Goal: Task Accomplishment & Management: Manage account settings

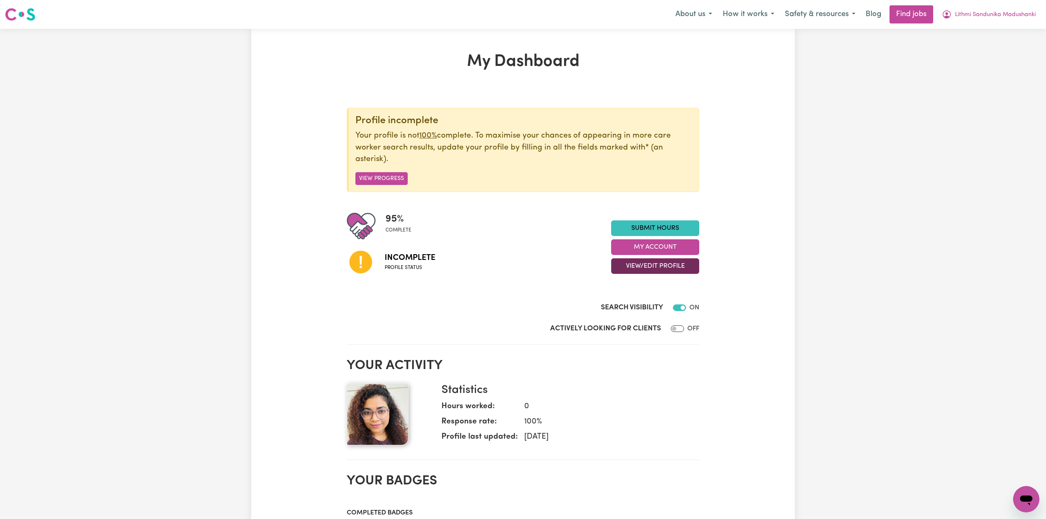
click at [644, 266] on button "View/Edit Profile" at bounding box center [655, 266] width 88 height 16
click at [632, 301] on link "Edit Profile" at bounding box center [649, 304] width 77 height 16
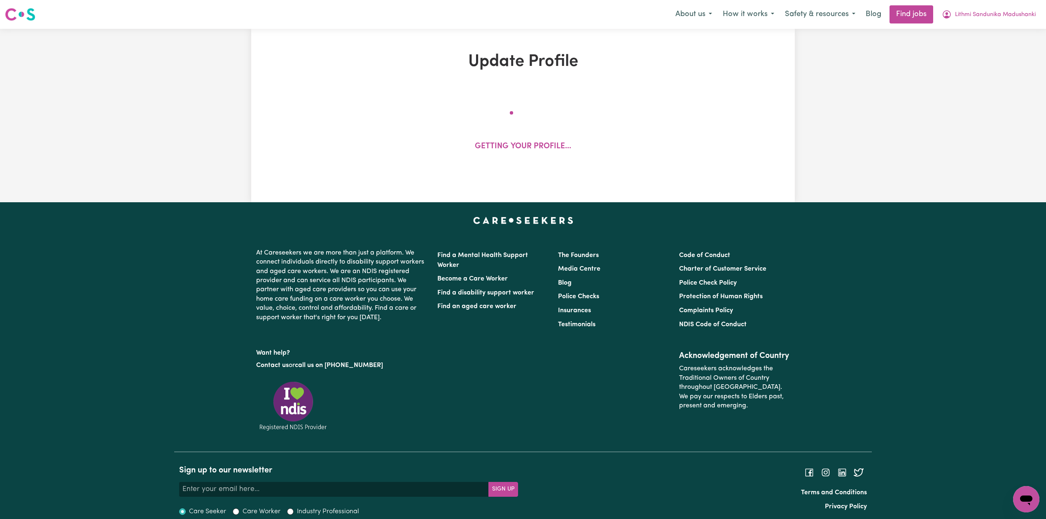
select select "[DEMOGRAPHIC_DATA]"
select select "[DEMOGRAPHIC_DATA] Work Visa"
select select "Studying a healthcare related degree or qualification"
select select "50"
select select "80"
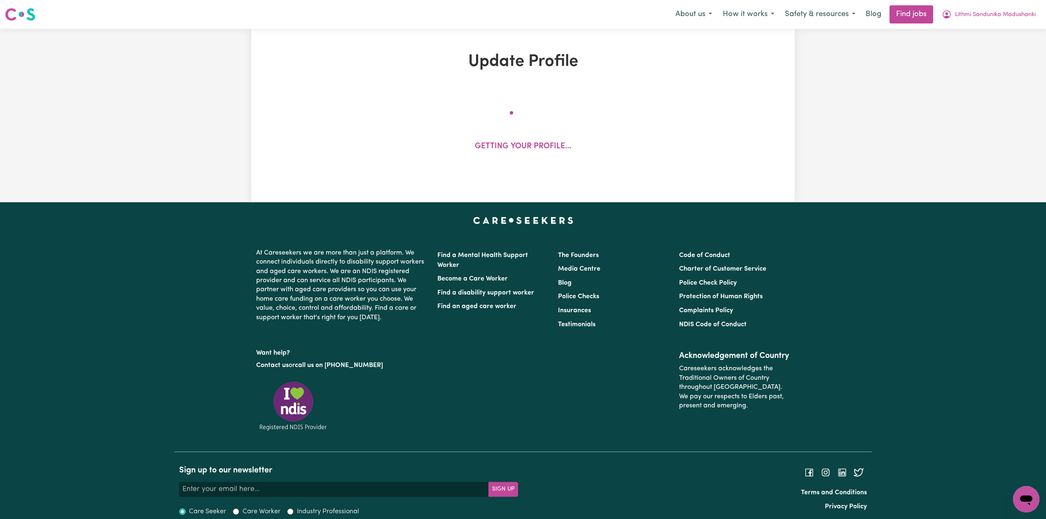
select select "90"
select select "100"
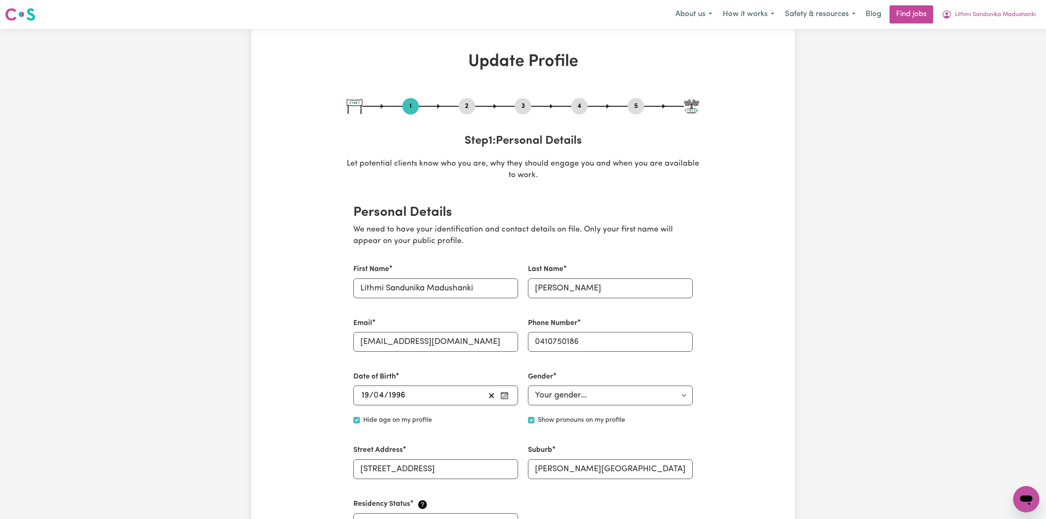
click at [468, 105] on button "2" at bounding box center [467, 106] width 16 height 11
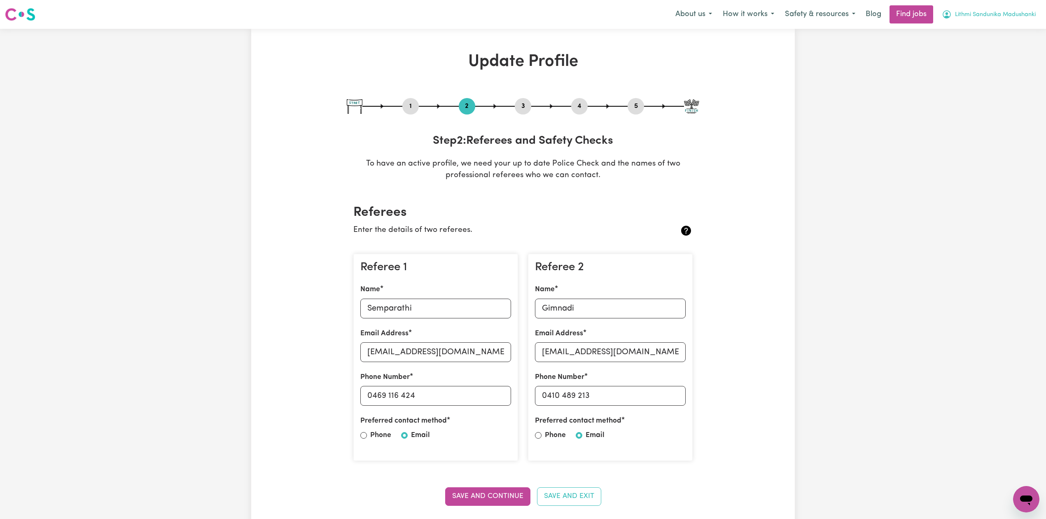
click at [1021, 10] on span "Lithmi Sandunika Madushanki" at bounding box center [995, 14] width 81 height 9
click at [995, 61] on link "Logout" at bounding box center [1007, 63] width 65 height 16
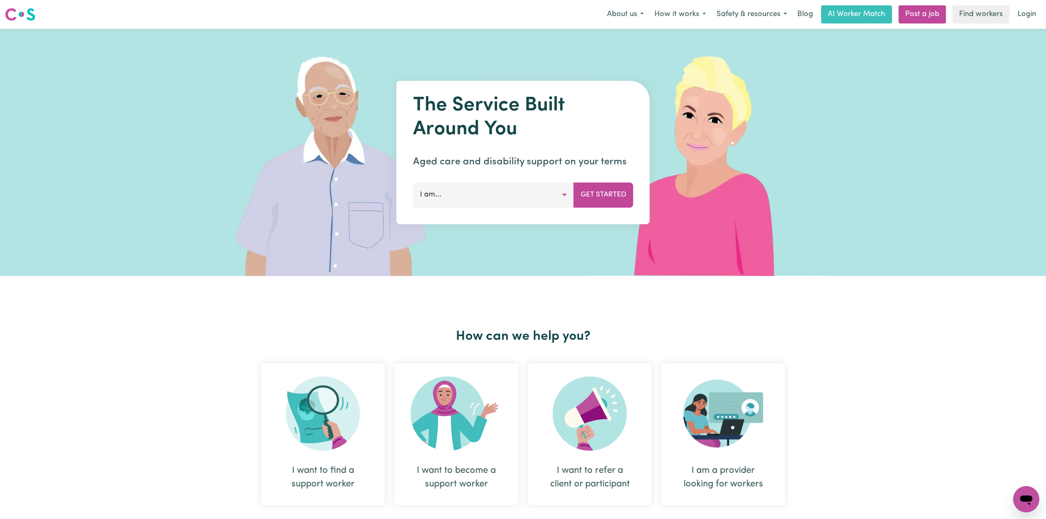
click at [1020, 1] on nav "Menu About us How it works Safety & resources Blog AI Worker Match Post a job F…" at bounding box center [523, 14] width 1046 height 29
click at [1026, 17] on link "Login" at bounding box center [1026, 14] width 28 height 18
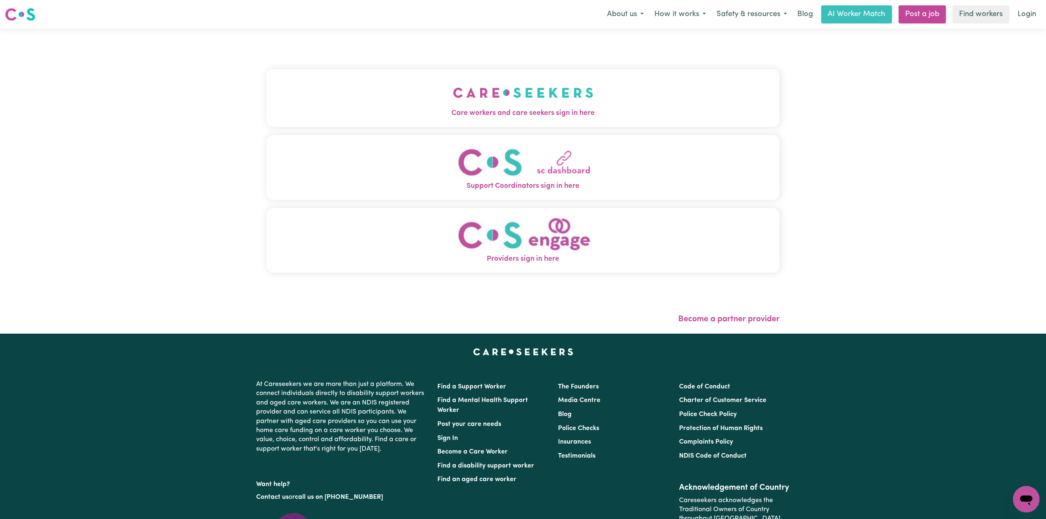
click at [453, 162] on img "Support Coordinators sign in here" at bounding box center [523, 161] width 140 height 37
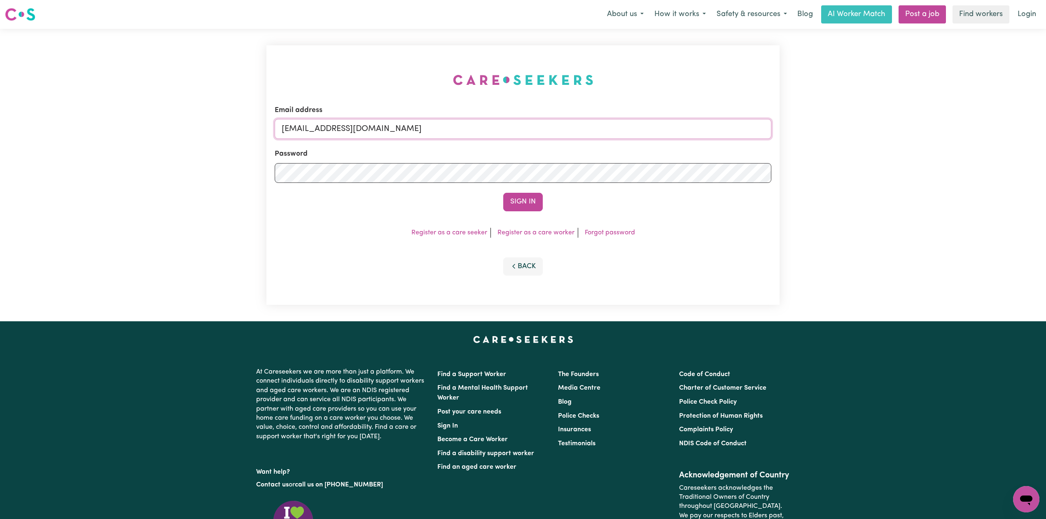
drag, startPoint x: 449, startPoint y: 119, endPoint x: 431, endPoint y: 136, distance: 24.5
click at [449, 119] on input "[EMAIL_ADDRESS][DOMAIN_NAME]" at bounding box center [523, 129] width 496 height 20
drag, startPoint x: 324, startPoint y: 121, endPoint x: 619, endPoint y: 126, distance: 295.6
click at [627, 122] on input "Superuser~[EMAIL_ADDRESS][DOMAIN_NAME]" at bounding box center [523, 129] width 496 height 20
type input "Superuser~[EMAIL_ADDRESS][DOMAIN_NAME]"
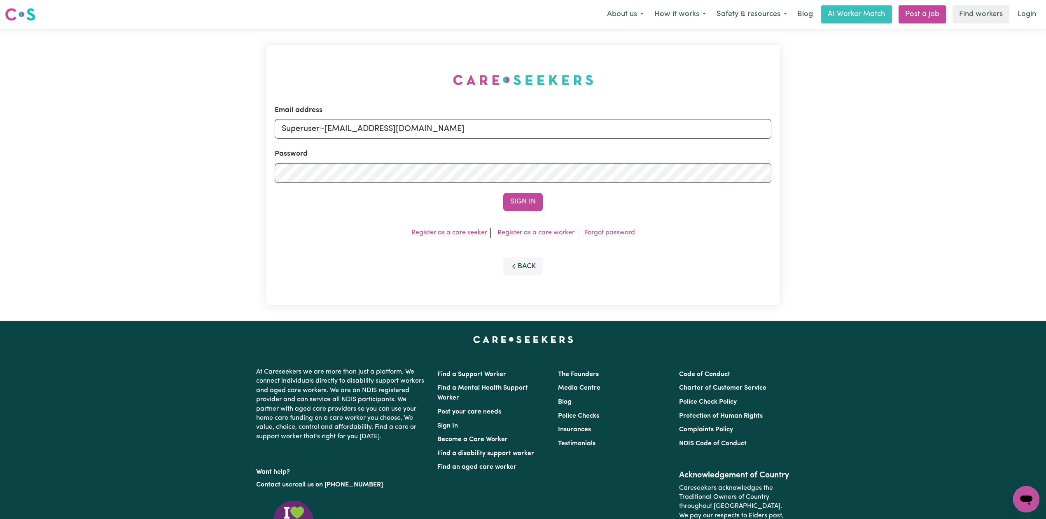
click at [473, 198] on div "Sign In" at bounding box center [523, 202] width 496 height 18
click at [515, 196] on button "Sign In" at bounding box center [523, 202] width 40 height 18
